Goal: Information Seeking & Learning: Learn about a topic

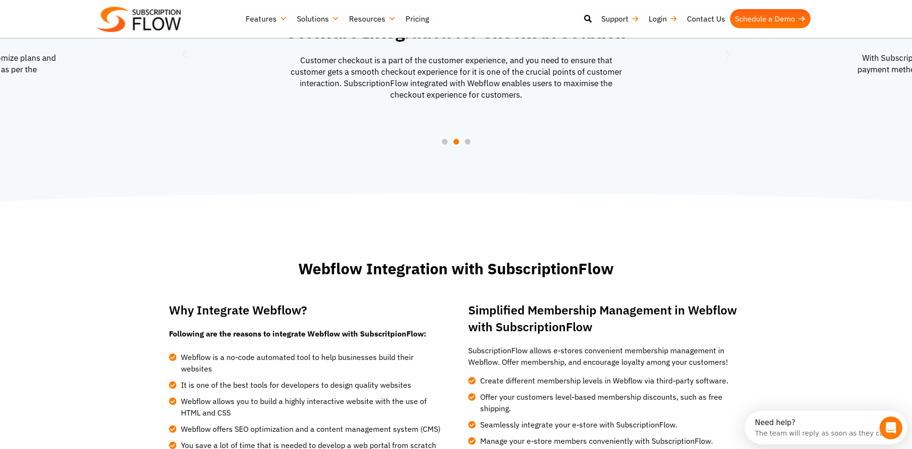
scroll to position [910, 0]
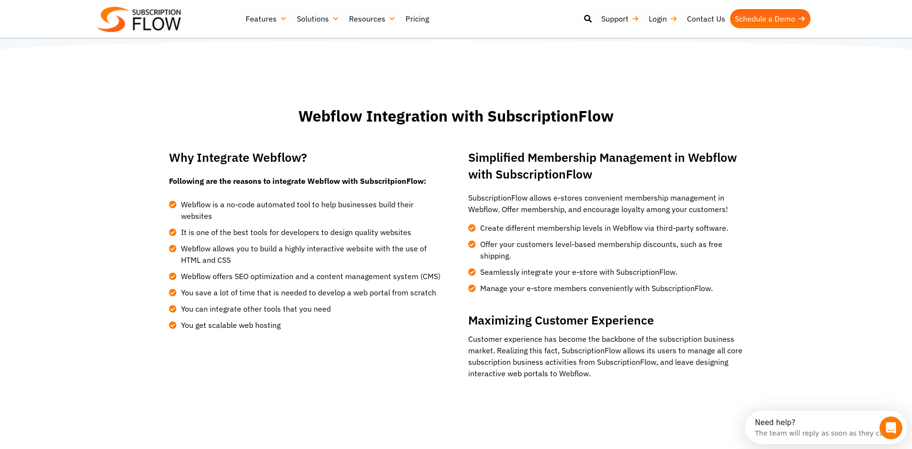
click at [416, 23] on link "Pricing" at bounding box center [417, 18] width 33 height 19
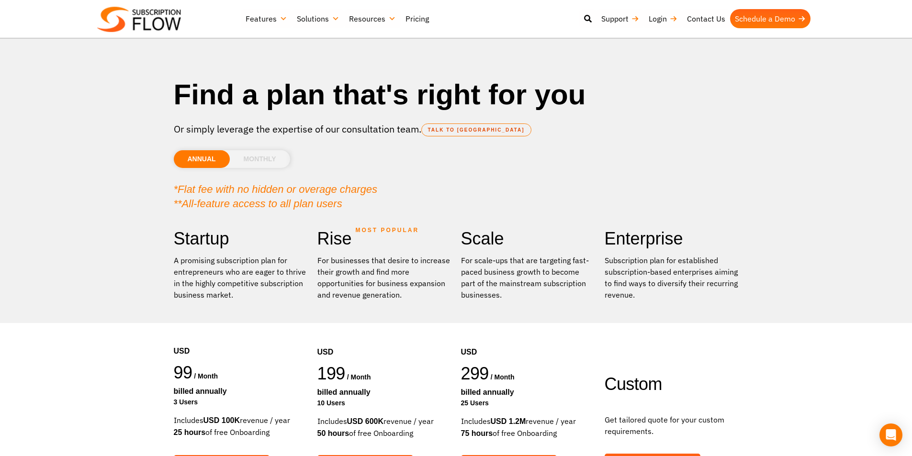
click at [259, 168] on li "MONTHLY" at bounding box center [260, 159] width 60 height 18
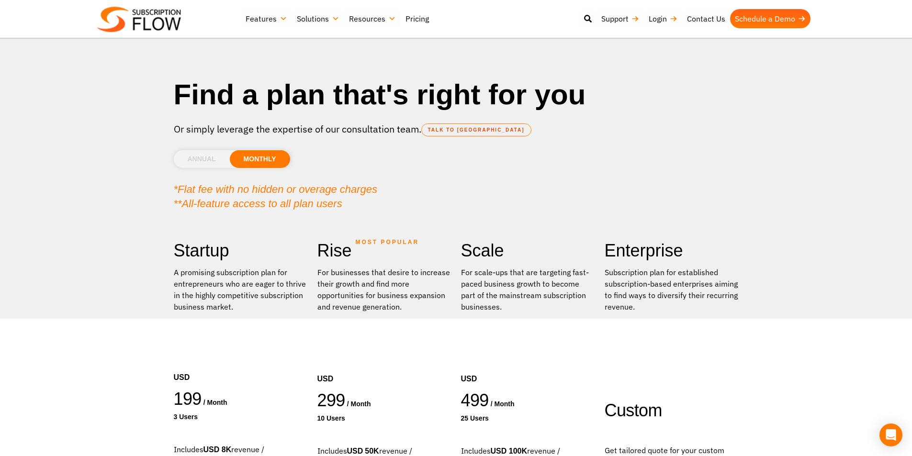
click at [204, 153] on li "ANNUAL" at bounding box center [202, 159] width 56 height 18
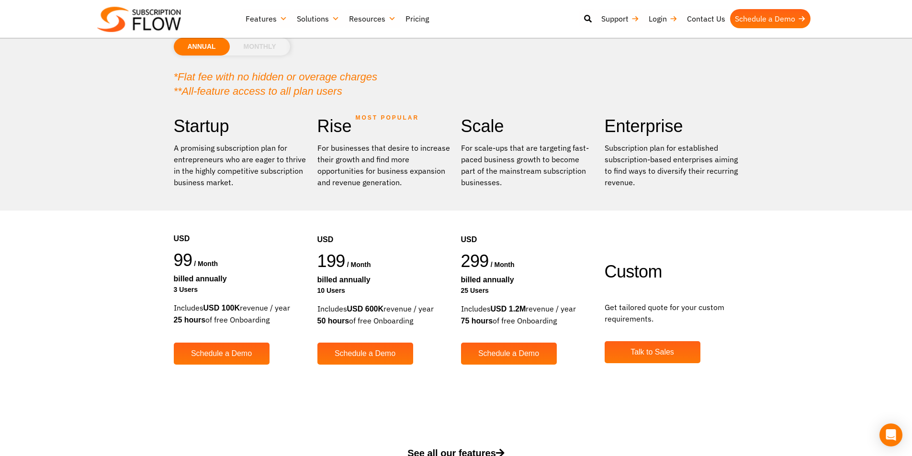
scroll to position [96, 0]
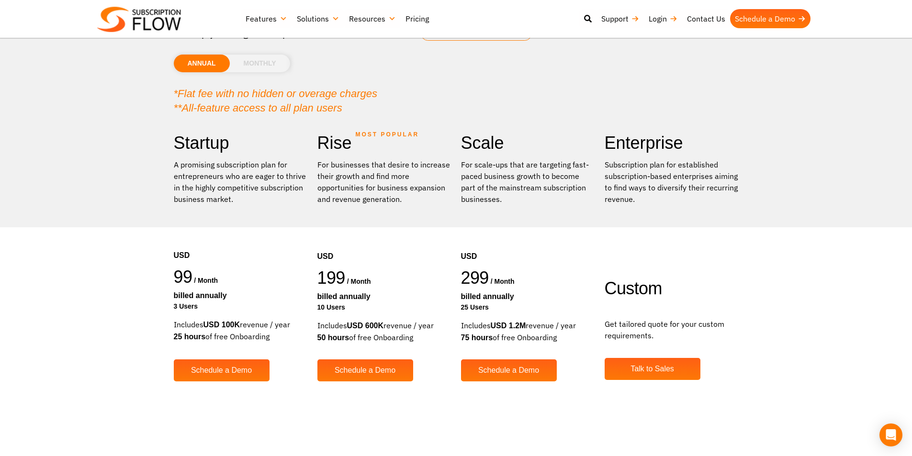
drag, startPoint x: 174, startPoint y: 165, endPoint x: 232, endPoint y: 300, distance: 146.3
click at [232, 300] on div "Startup A promising subscription plan for entrepreneurs who are eager to thrive…" at bounding box center [241, 264] width 144 height 264
drag, startPoint x: 206, startPoint y: 322, endPoint x: 256, endPoint y: 330, distance: 50.4
click at [256, 330] on div "Includes USD 100K revenue / year 25 hours of free Onboarding" at bounding box center [241, 331] width 134 height 24
drag, startPoint x: 255, startPoint y: 338, endPoint x: 242, endPoint y: 328, distance: 16.2
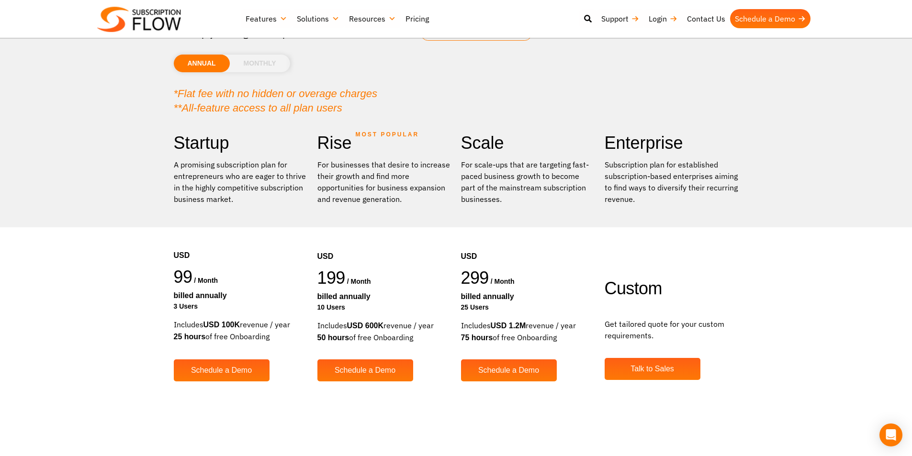
click at [242, 328] on div "Includes USD 100K revenue / year 25 hours of free Onboarding" at bounding box center [241, 331] width 134 height 24
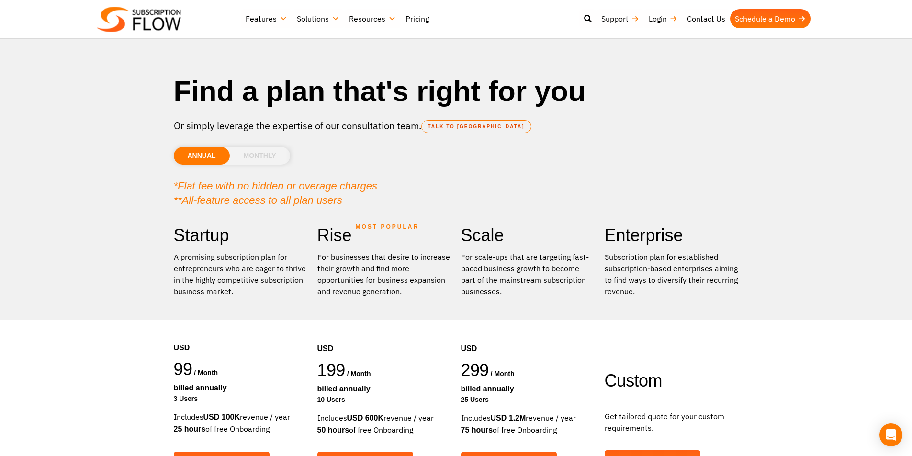
scroll to position [0, 0]
